Goal: Task Accomplishment & Management: Use online tool/utility

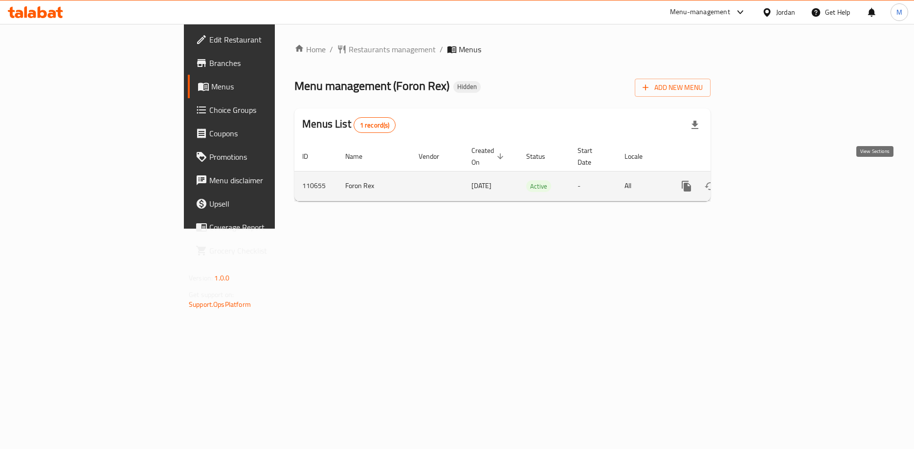
click at [763, 180] on icon "enhanced table" at bounding box center [757, 186] width 12 height 12
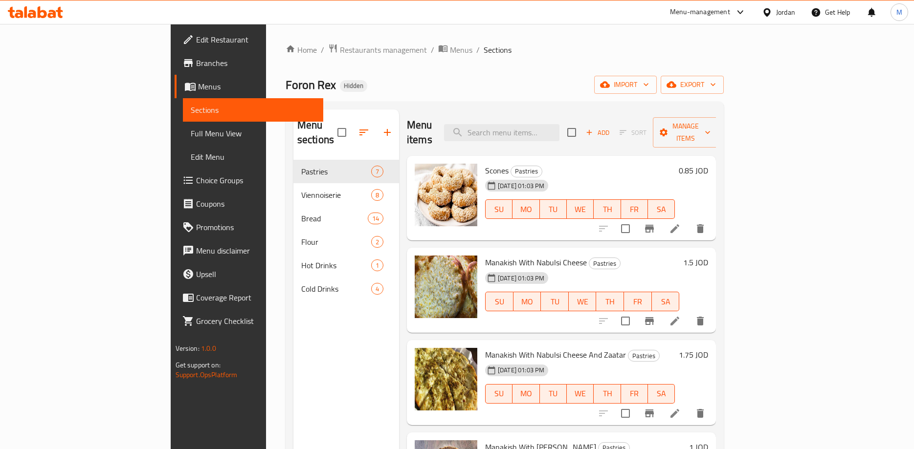
click at [293, 341] on div "Menu sections Pastries 7 Viennoiserie 8 Bread 14 Flour 2 Hot Drinks 1 Cold Drin…" at bounding box center [346, 333] width 106 height 449
click at [553, 128] on input "search" at bounding box center [501, 132] width 115 height 17
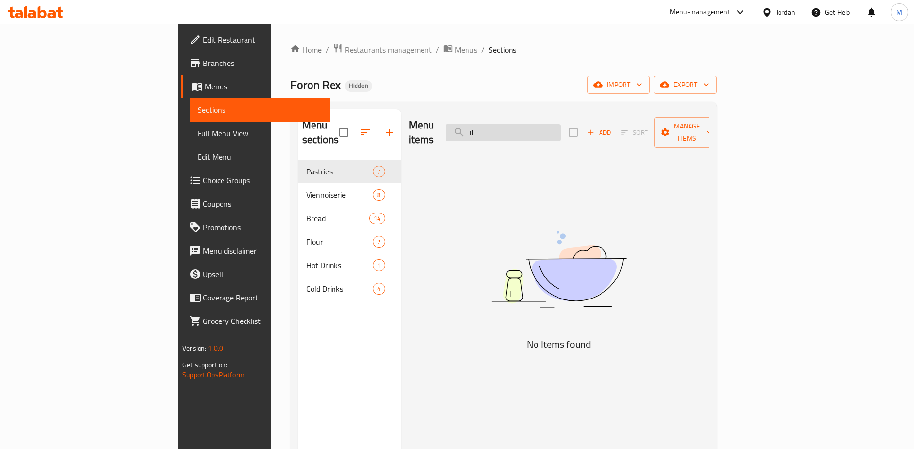
type input "ل"
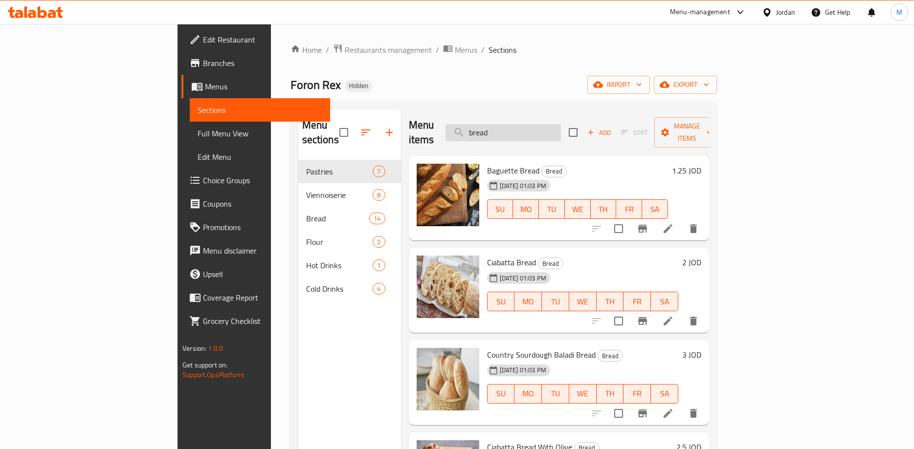
click at [558, 125] on input "bread" at bounding box center [502, 132] width 115 height 17
paste input "Country Sourdough with Local Wheat"
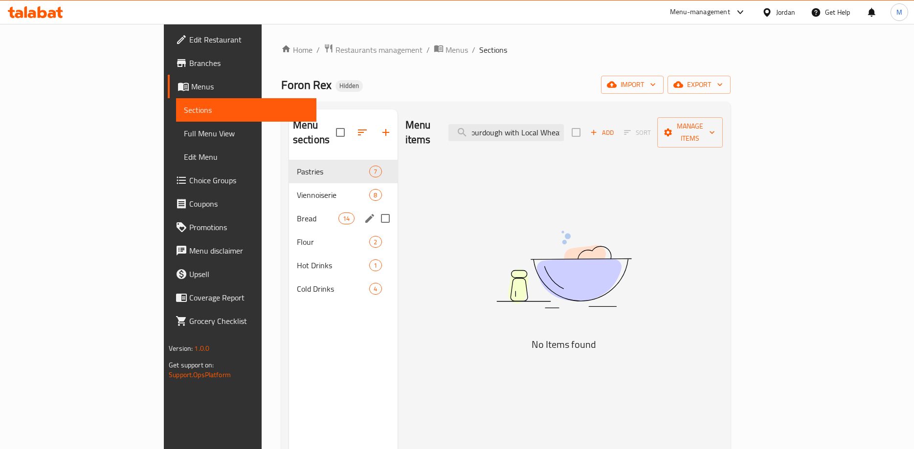
type input "Country Sourdough with Local Wheat"
click at [289, 209] on div "Bread 14" at bounding box center [343, 218] width 109 height 23
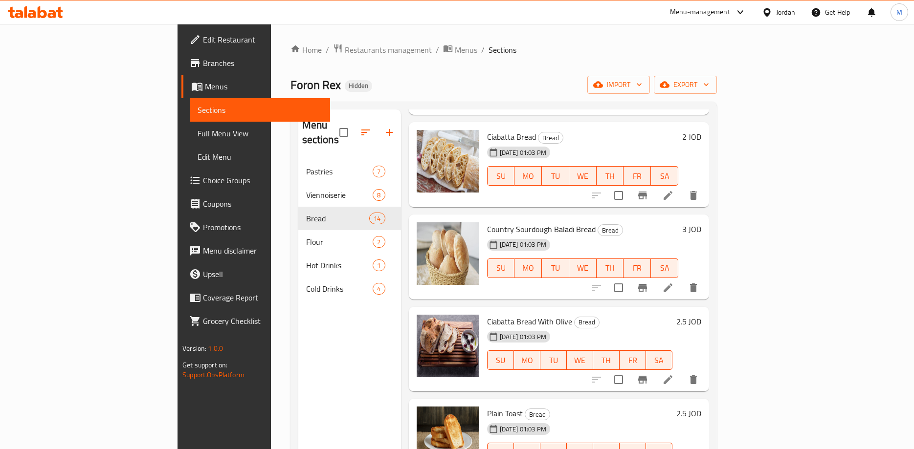
scroll to position [153, 0]
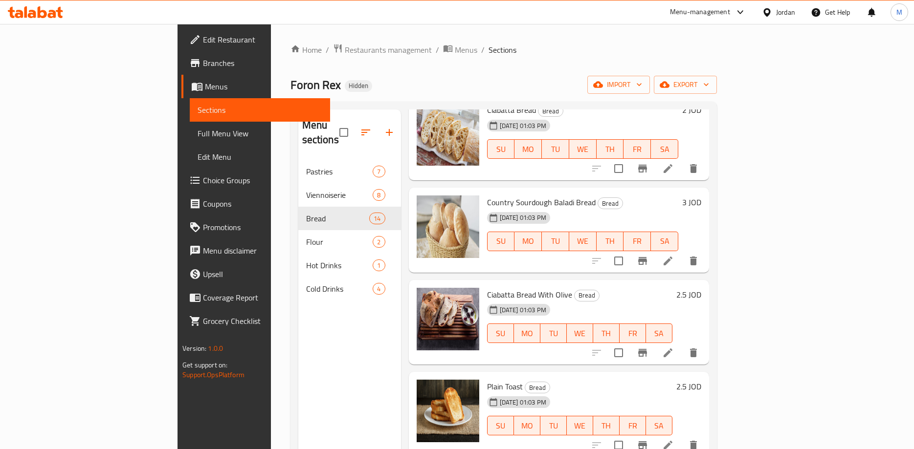
click at [505, 195] on span "Country Sourdough Baladi Bread" at bounding box center [541, 202] width 109 height 15
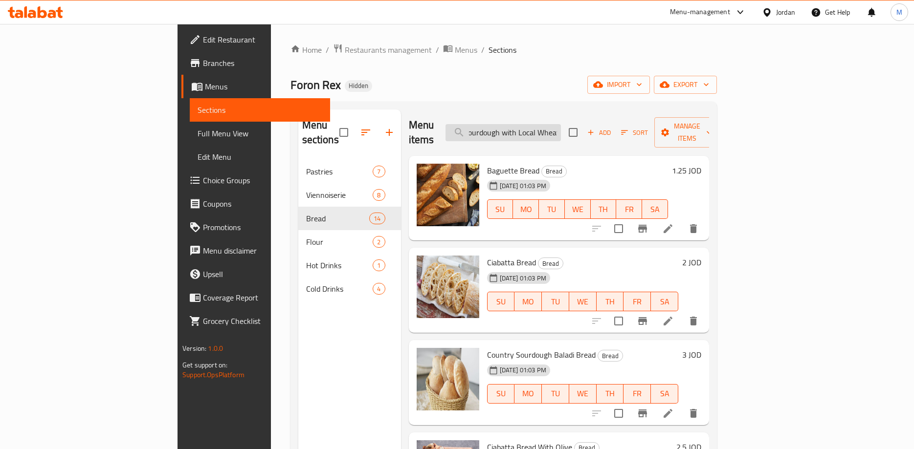
drag, startPoint x: 577, startPoint y: 122, endPoint x: 651, endPoint y: 129, distance: 74.7
click at [561, 129] on input "Country Sourdough with Local Wheat" at bounding box center [502, 132] width 115 height 17
click at [651, 129] on div "Menu items Country Sourdough with Local Wheat Add Sort Manage items" at bounding box center [559, 132] width 300 height 46
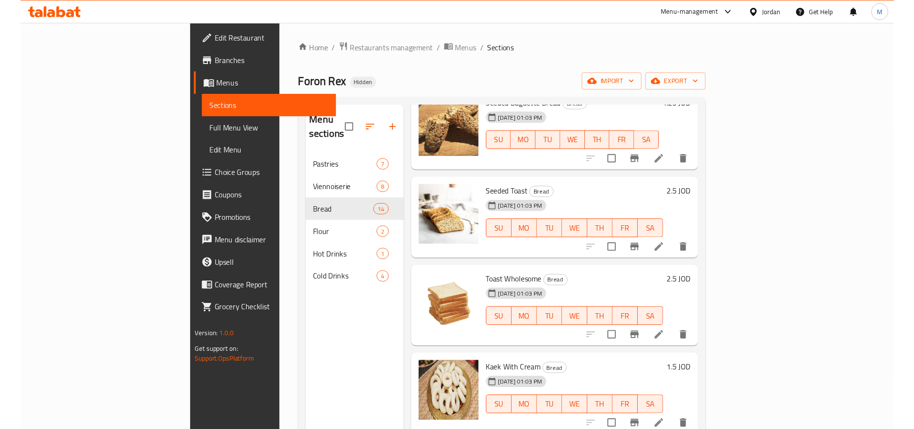
scroll to position [866, 0]
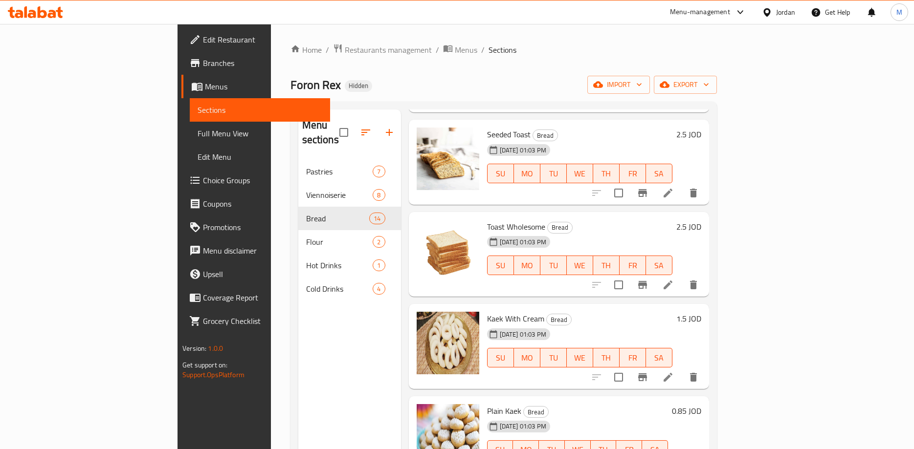
click at [190, 142] on link "Full Menu View" at bounding box center [260, 133] width 140 height 23
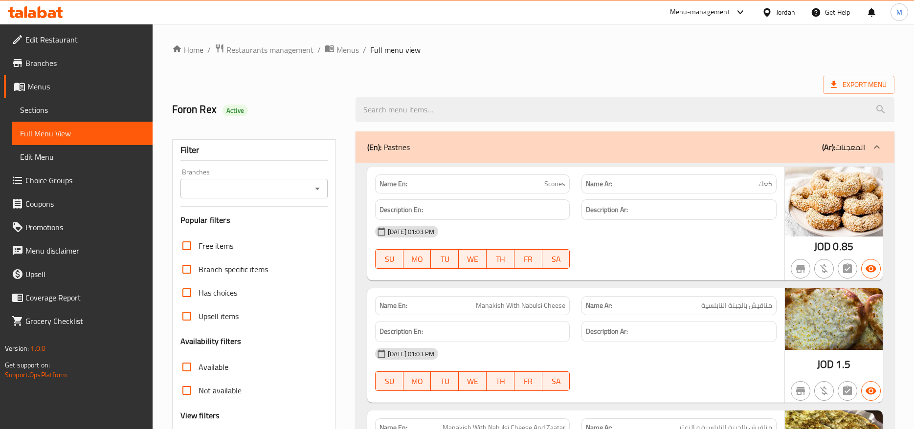
scroll to position [2248, 0]
